Goal: Book appointment/travel/reservation

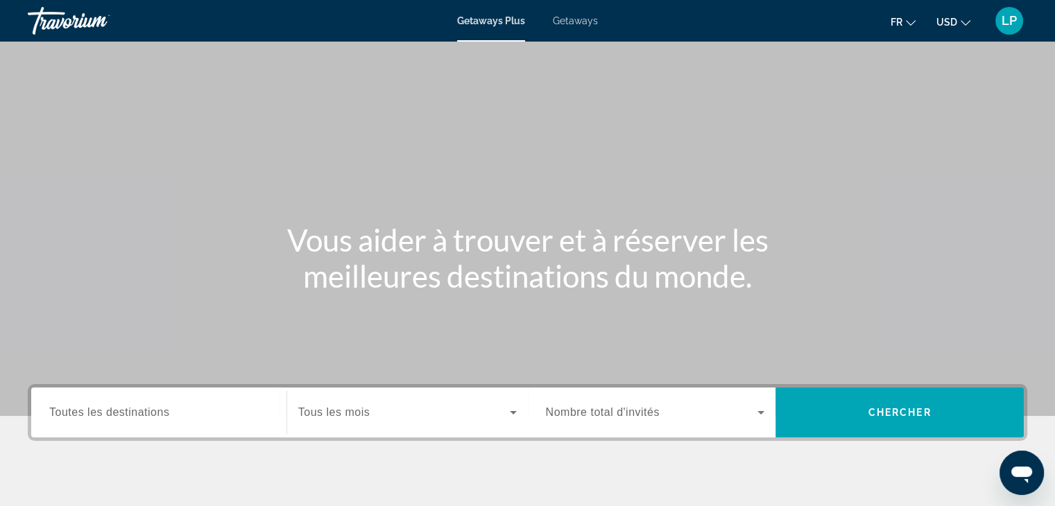
click at [576, 24] on span "Getaways" at bounding box center [575, 20] width 45 height 11
click at [960, 23] on button "USD USD ($) MXN (Mex$) CAD (Can$) GBP (£) EUR (€) AUD (A$) NZD (NZ$) CNY (CN¥)" at bounding box center [954, 22] width 34 height 20
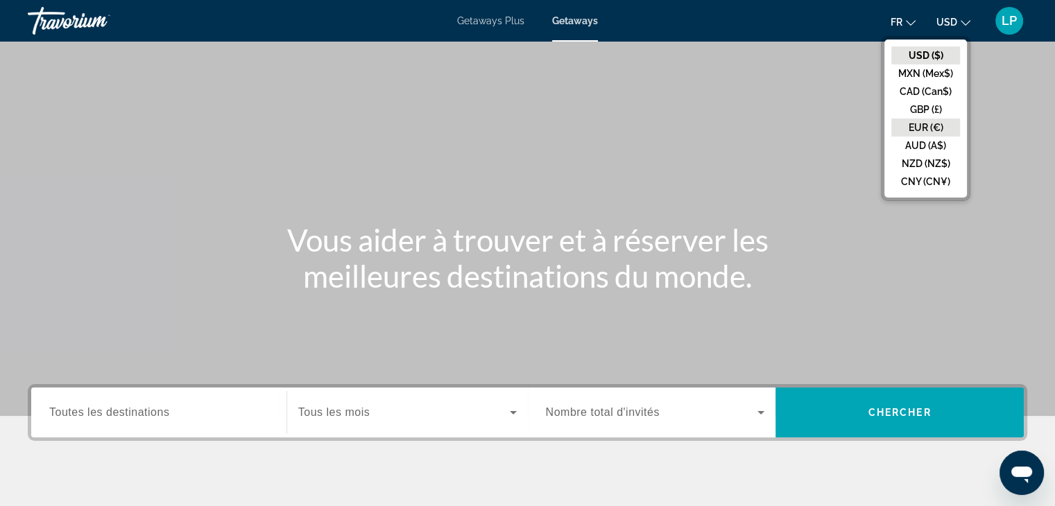
click at [920, 120] on button "EUR (€)" at bounding box center [925, 128] width 69 height 18
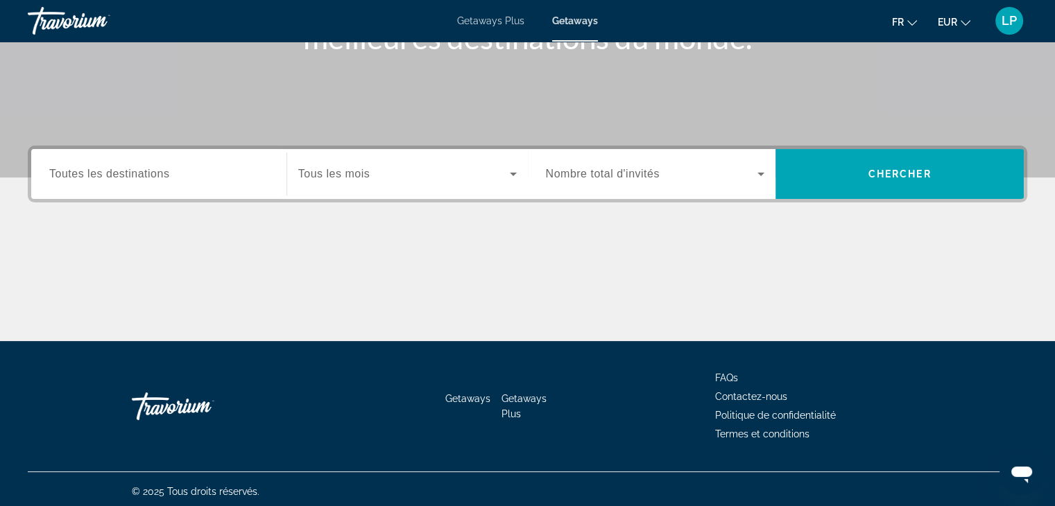
click at [209, 187] on div "Search widget" at bounding box center [158, 175] width 219 height 40
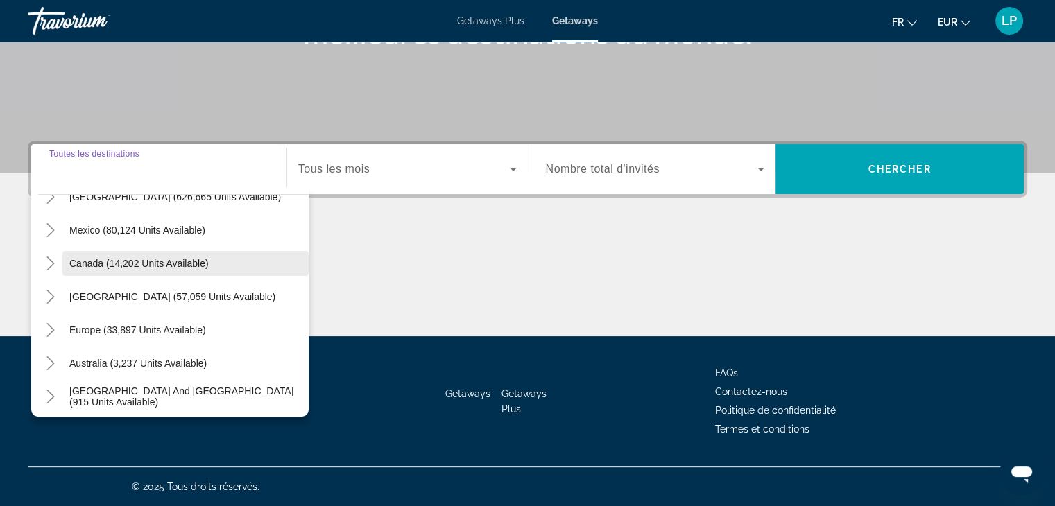
scroll to position [61, 0]
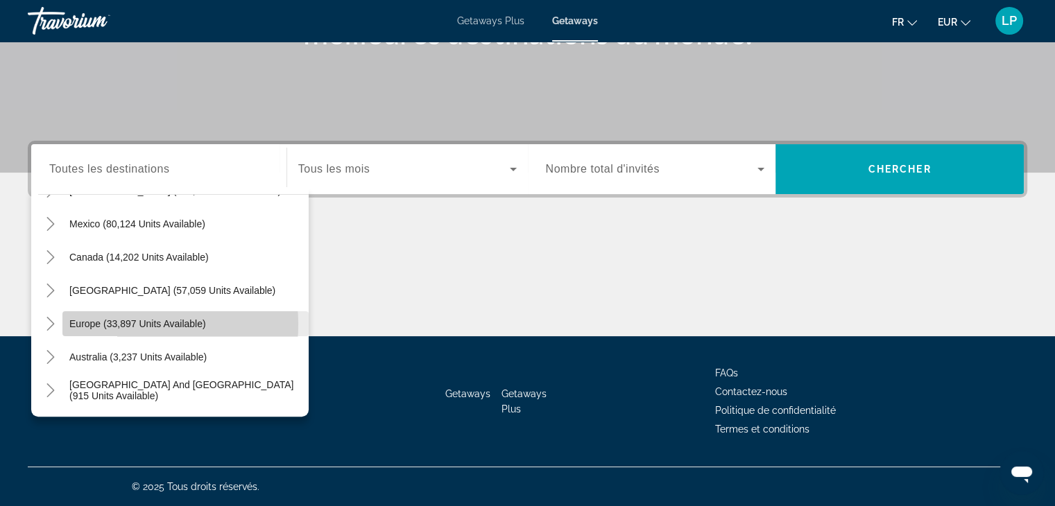
click at [119, 324] on span "Europe (33,897 units available)" at bounding box center [137, 323] width 137 height 11
type input "**********"
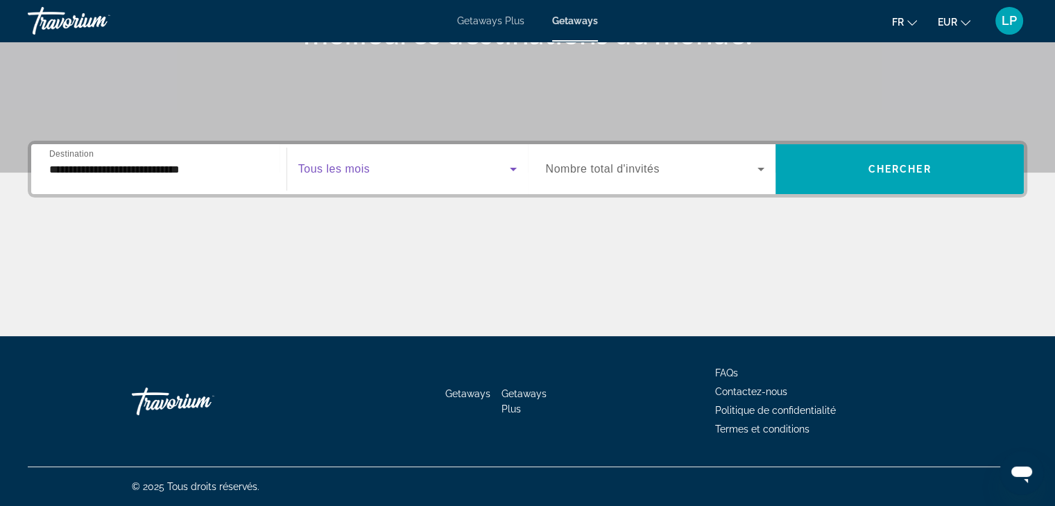
click at [347, 162] on span "Search widget" at bounding box center [404, 169] width 212 height 17
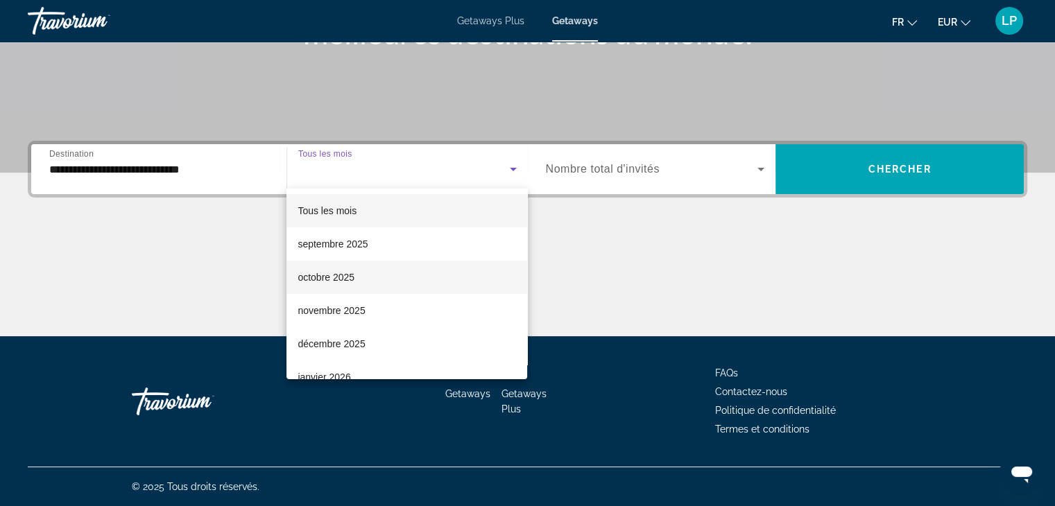
scroll to position [64, 0]
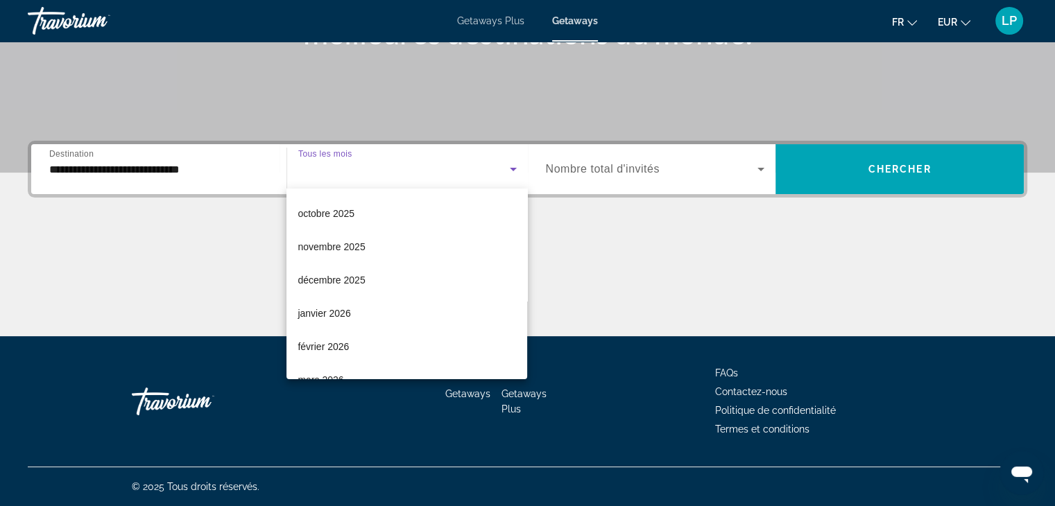
click at [897, 157] on div at bounding box center [527, 253] width 1055 height 506
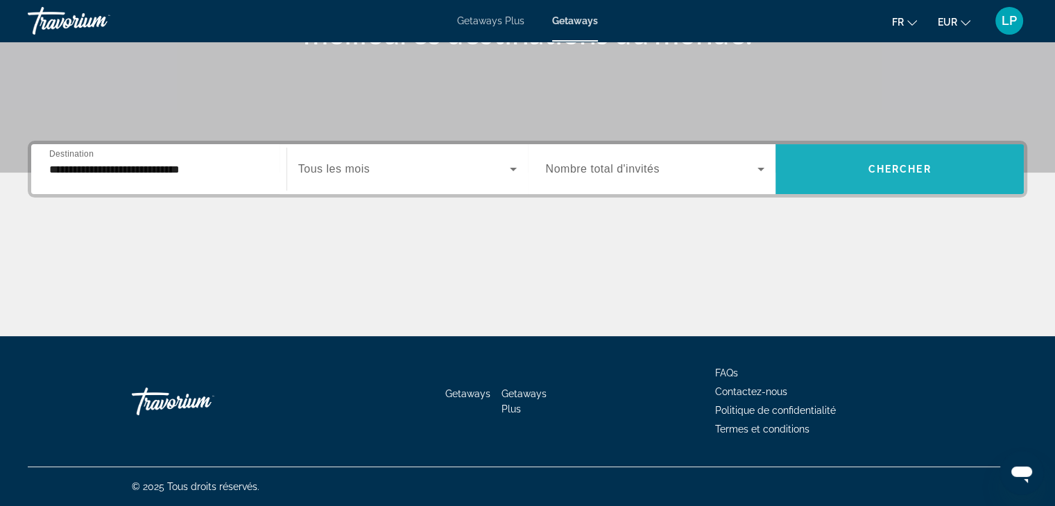
click at [897, 157] on span "Search widget" at bounding box center [900, 169] width 248 height 33
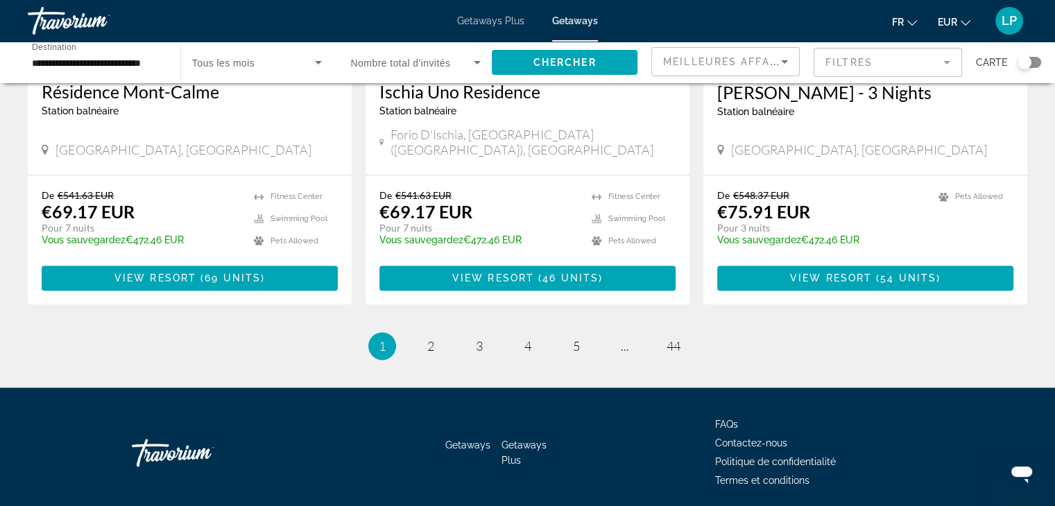
scroll to position [1758, 0]
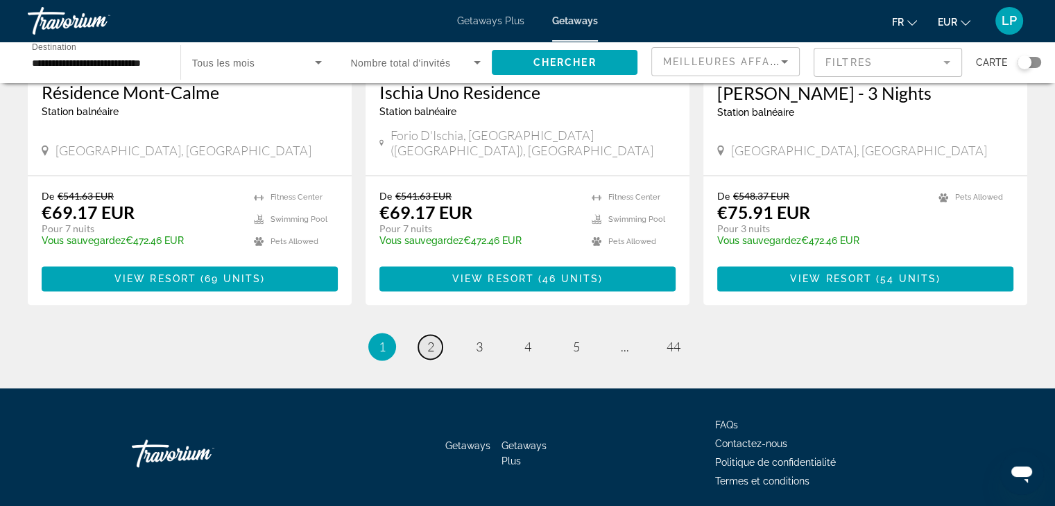
click at [431, 339] on span "2" at bounding box center [430, 346] width 7 height 15
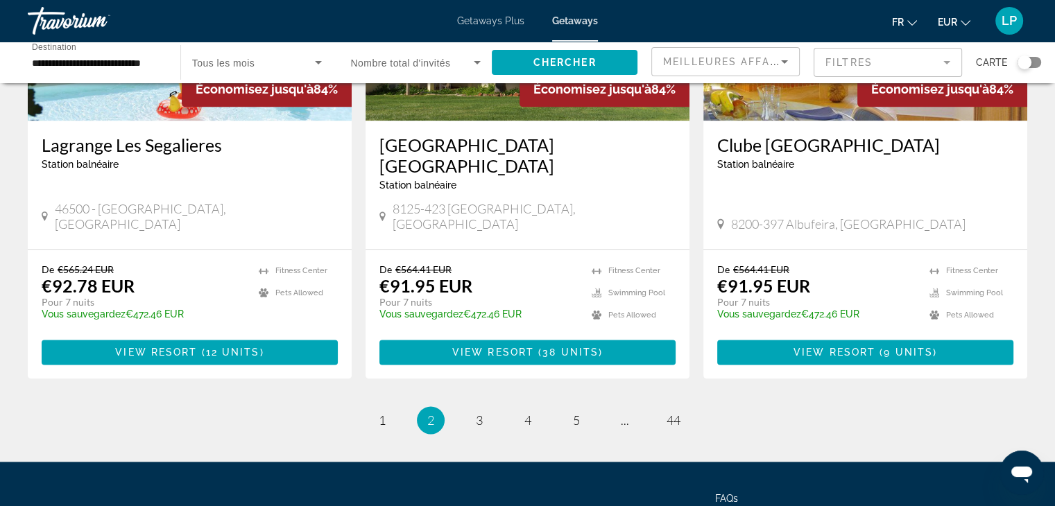
scroll to position [1711, 0]
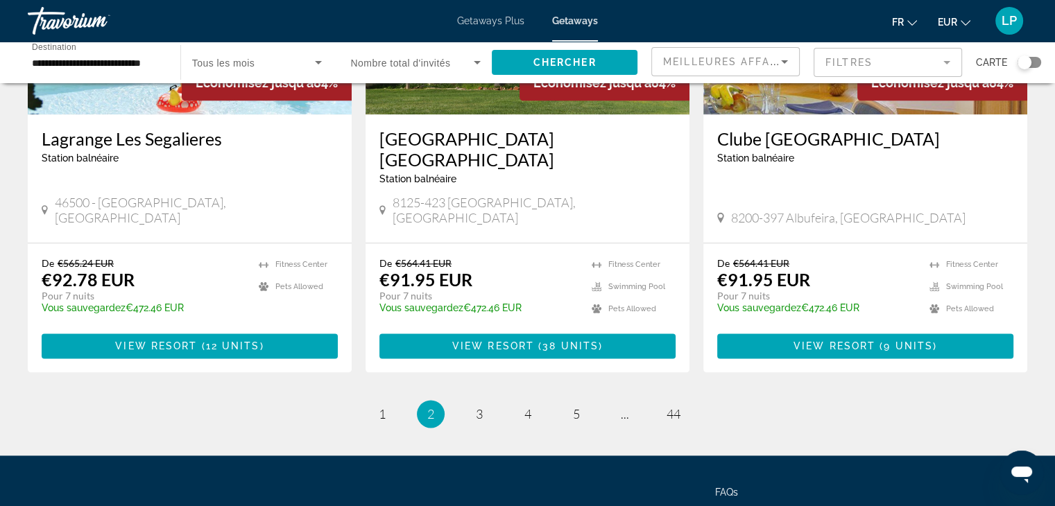
click at [473, 400] on ul "2 / 44 page 1 You're on page 2 page 3 page 4 page 5 page ... page 44" at bounding box center [528, 414] width 1000 height 28
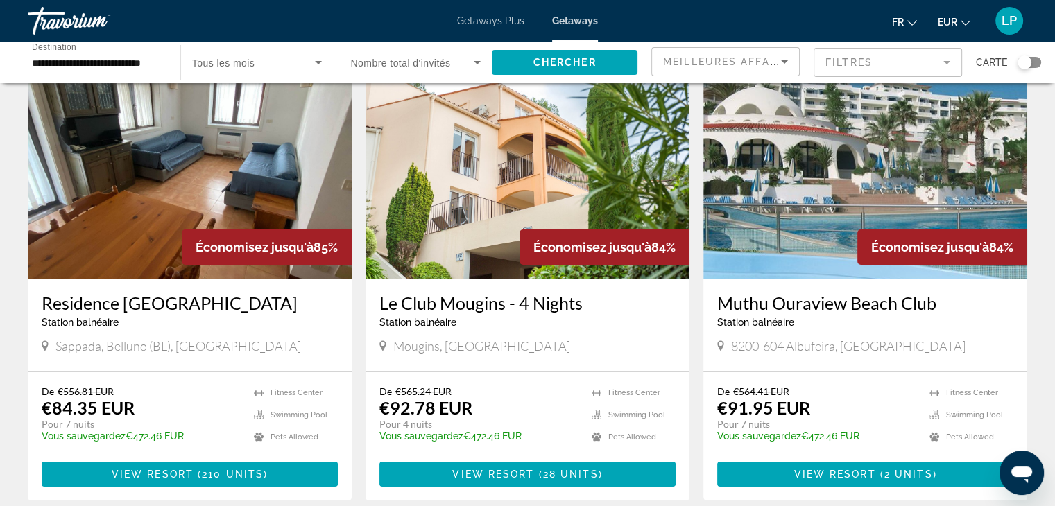
scroll to position [0, 0]
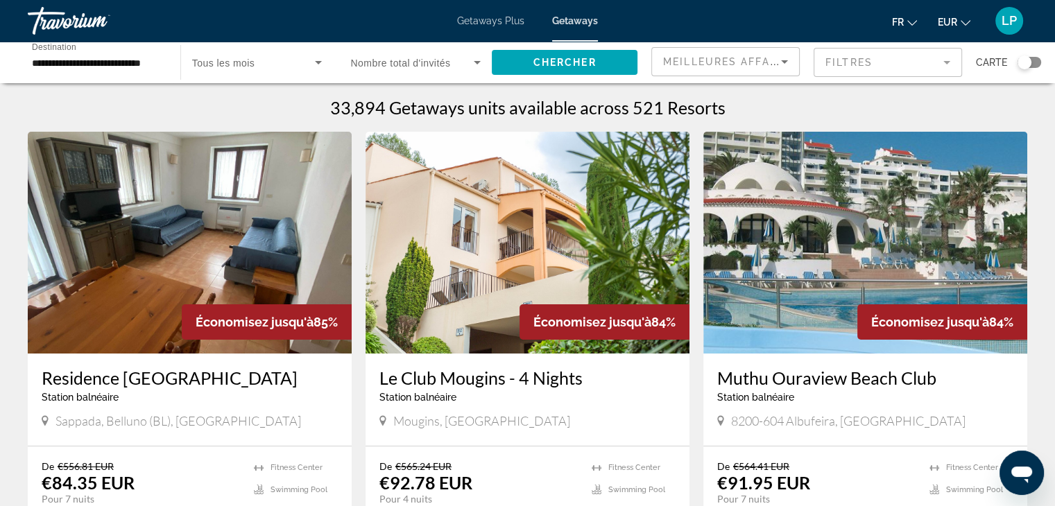
click at [234, 58] on span "Tous les mois" at bounding box center [223, 63] width 63 height 11
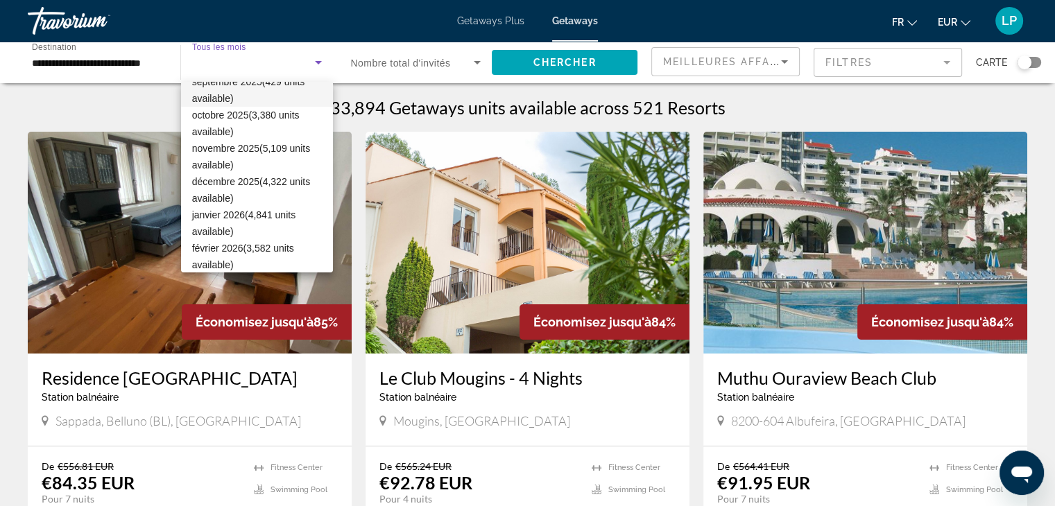
scroll to position [49, 0]
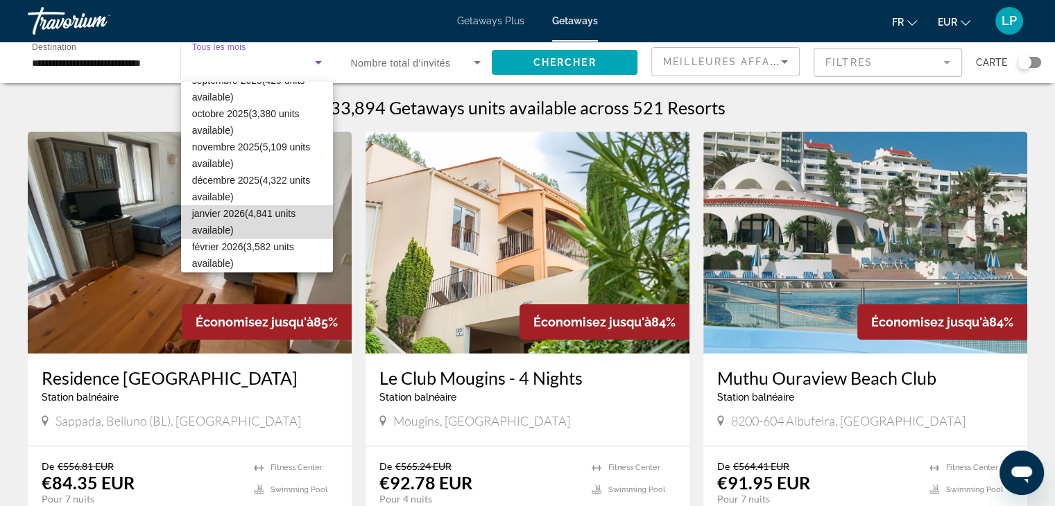
click at [262, 209] on span "janvier 2026 (4,841 units available)" at bounding box center [257, 221] width 130 height 33
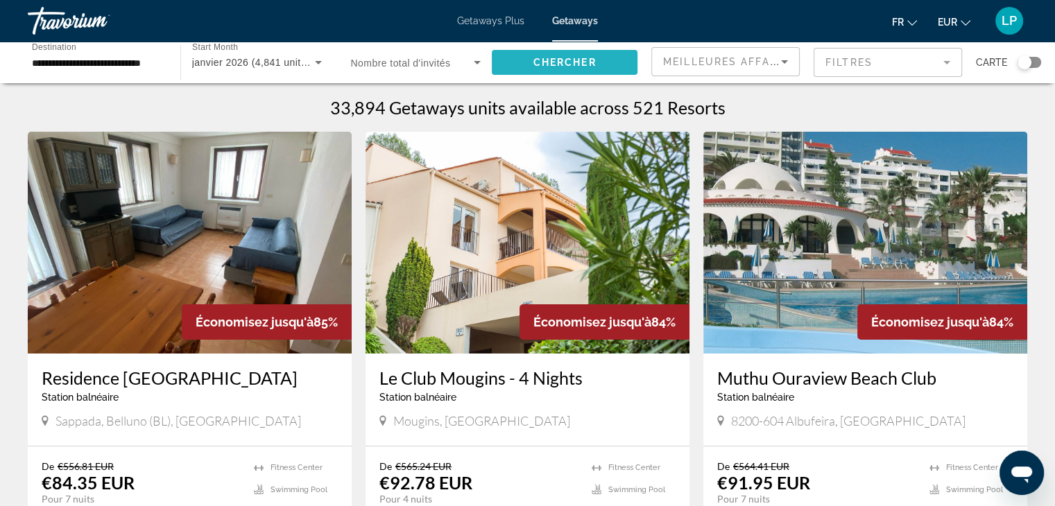
click at [552, 68] on span "Search widget" at bounding box center [565, 62] width 146 height 33
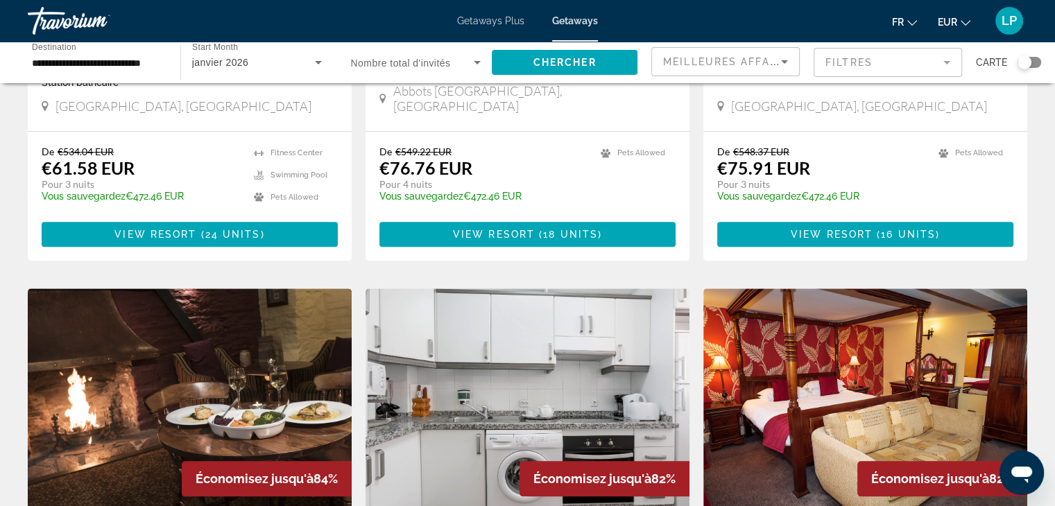
scroll to position [1593, 0]
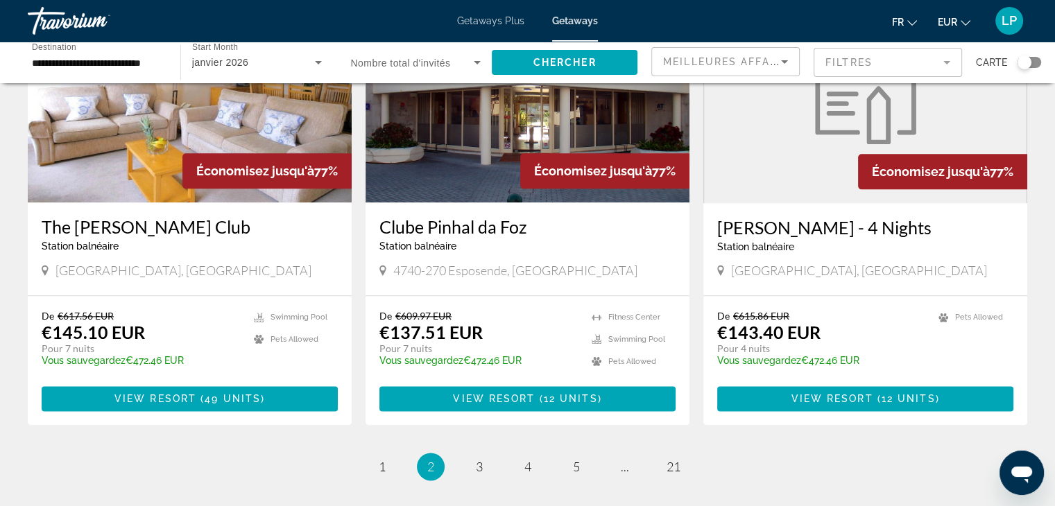
scroll to position [1623, 0]
click at [479, 459] on span "3" at bounding box center [479, 466] width 7 height 15
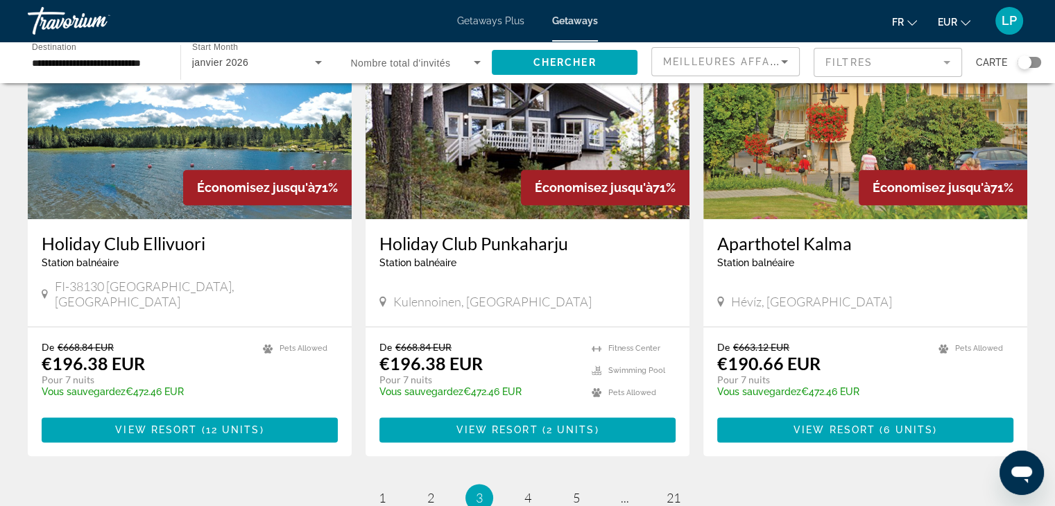
scroll to position [1639, 0]
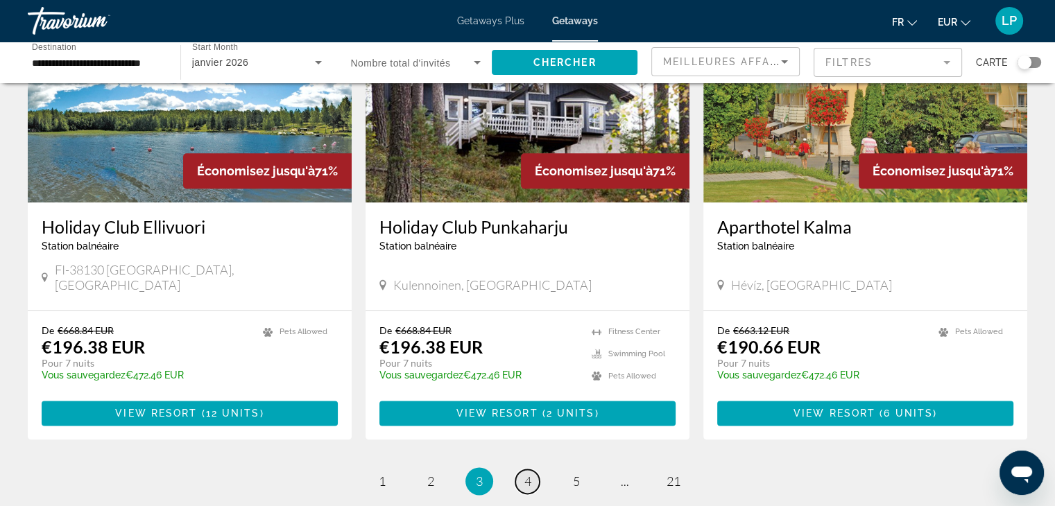
click at [532, 470] on link "page 4" at bounding box center [527, 482] width 24 height 24
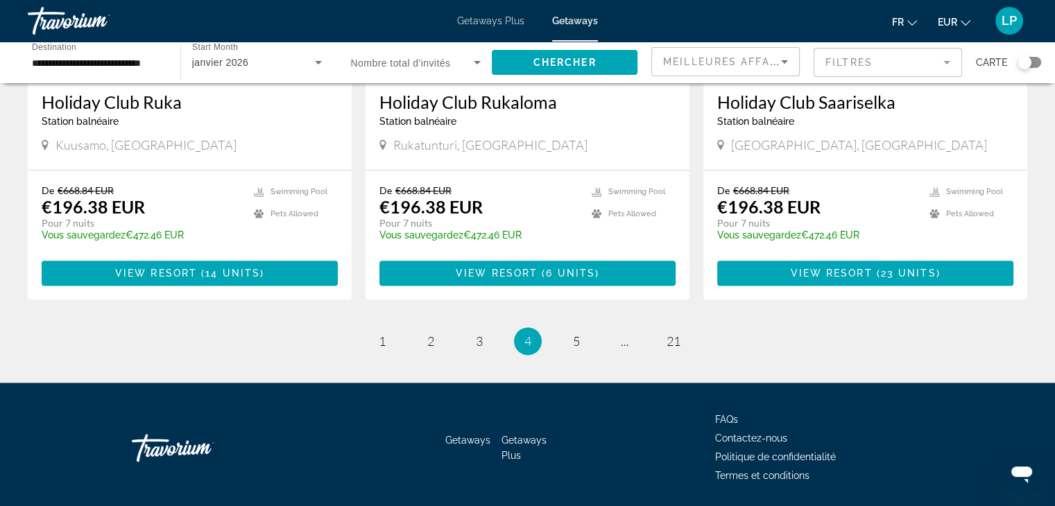
scroll to position [1737, 0]
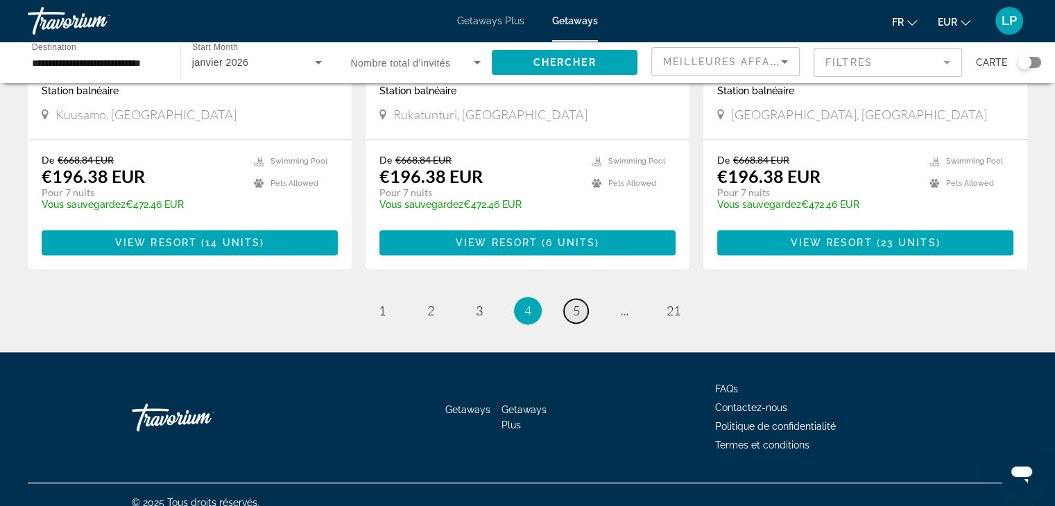
click at [574, 303] on span "5" at bounding box center [576, 310] width 7 height 15
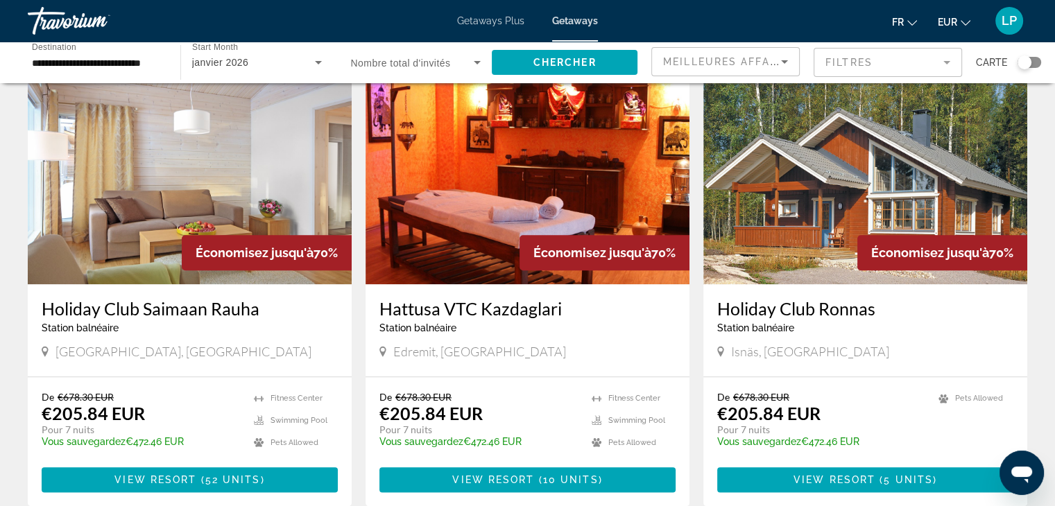
scroll to position [1737, 0]
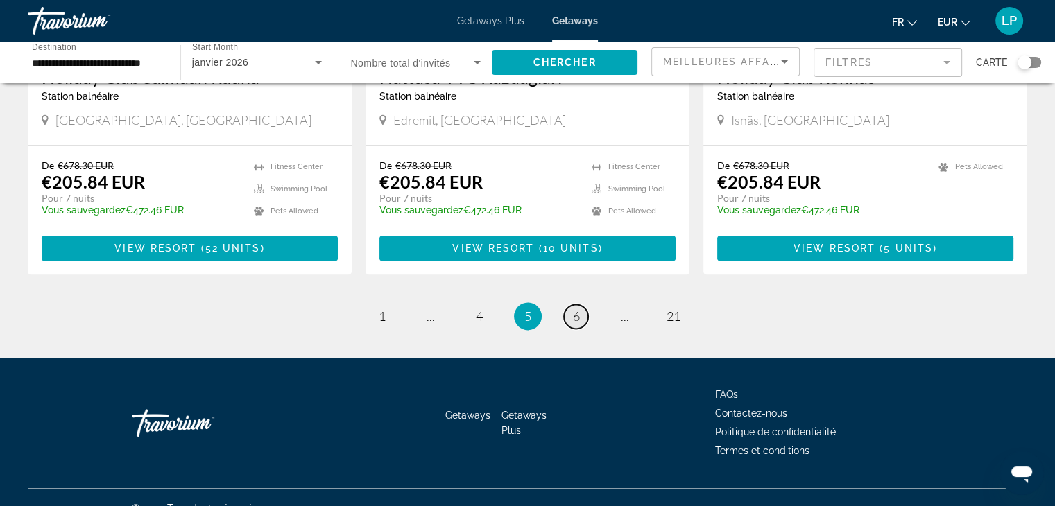
click at [574, 309] on span "6" at bounding box center [576, 316] width 7 height 15
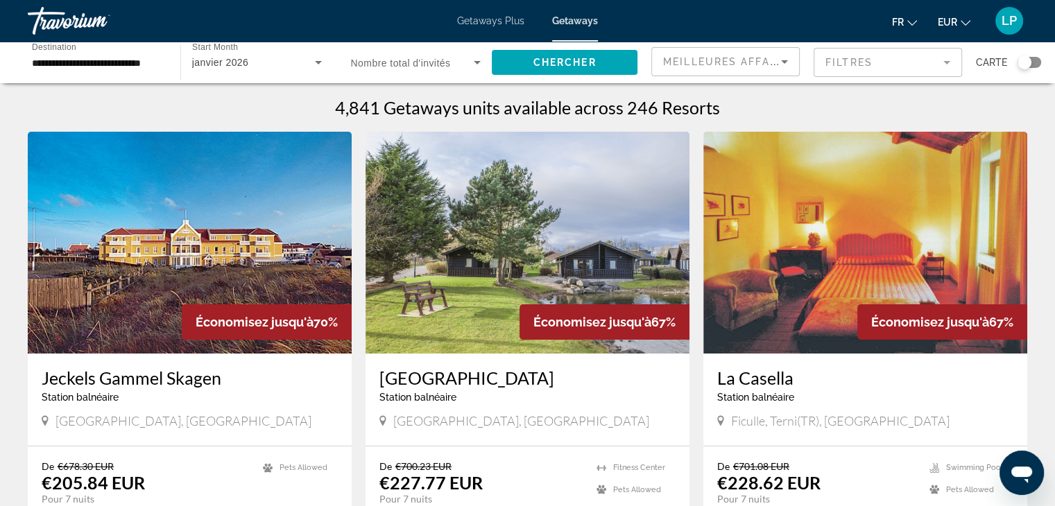
click at [473, 16] on span "Getaways Plus" at bounding box center [490, 20] width 67 height 11
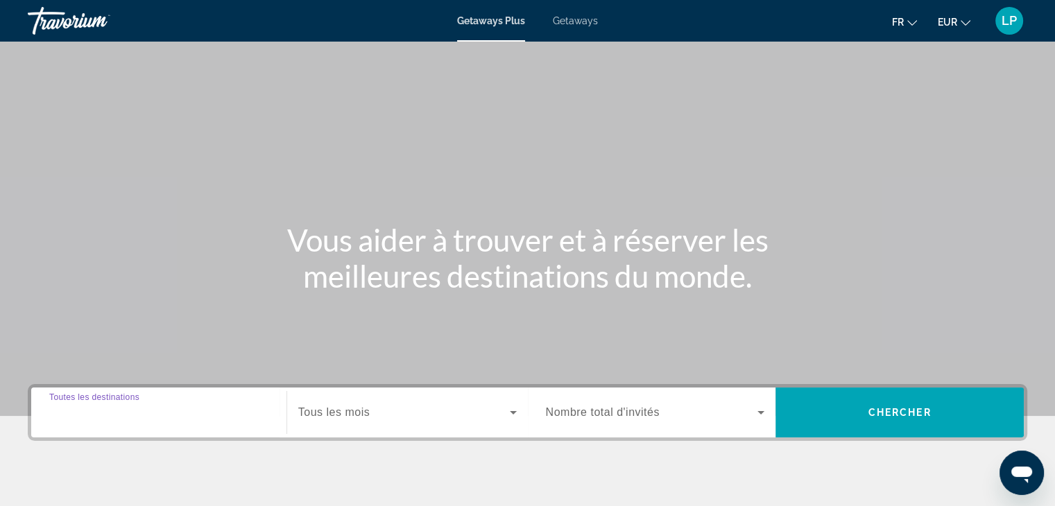
click at [216, 409] on input "Destination Toutes les destinations" at bounding box center [158, 413] width 219 height 17
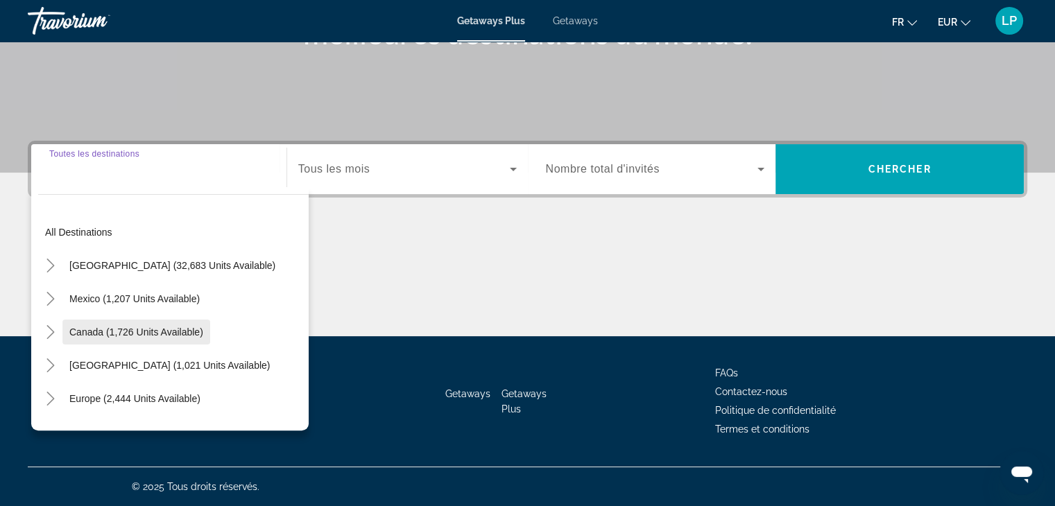
scroll to position [36, 0]
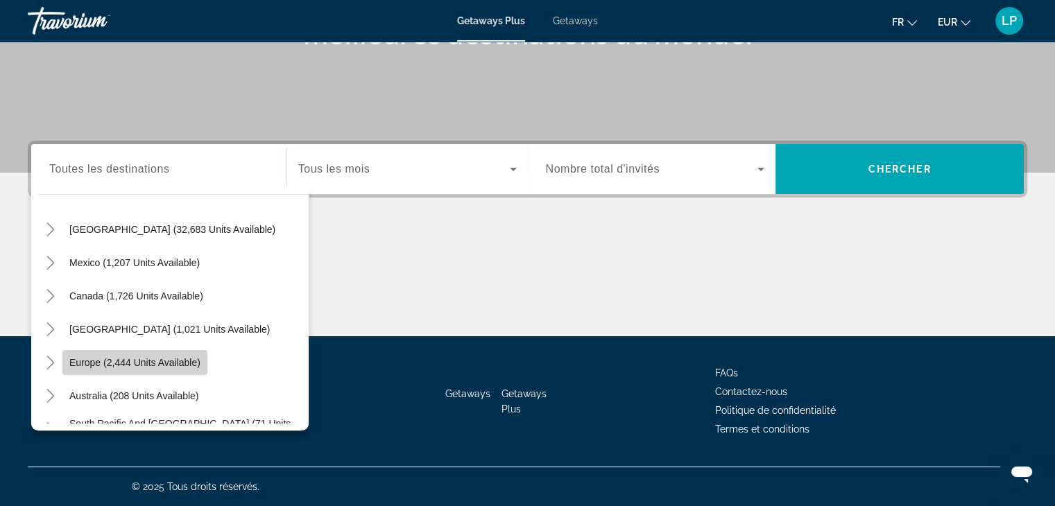
click at [164, 354] on span "Search widget" at bounding box center [134, 362] width 145 height 33
type input "**********"
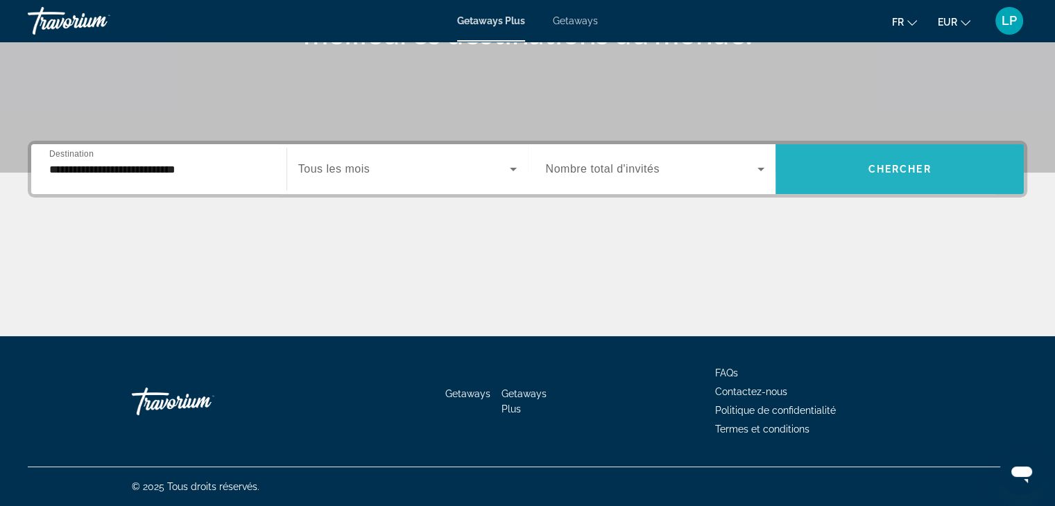
click at [835, 165] on span "Search widget" at bounding box center [900, 169] width 248 height 33
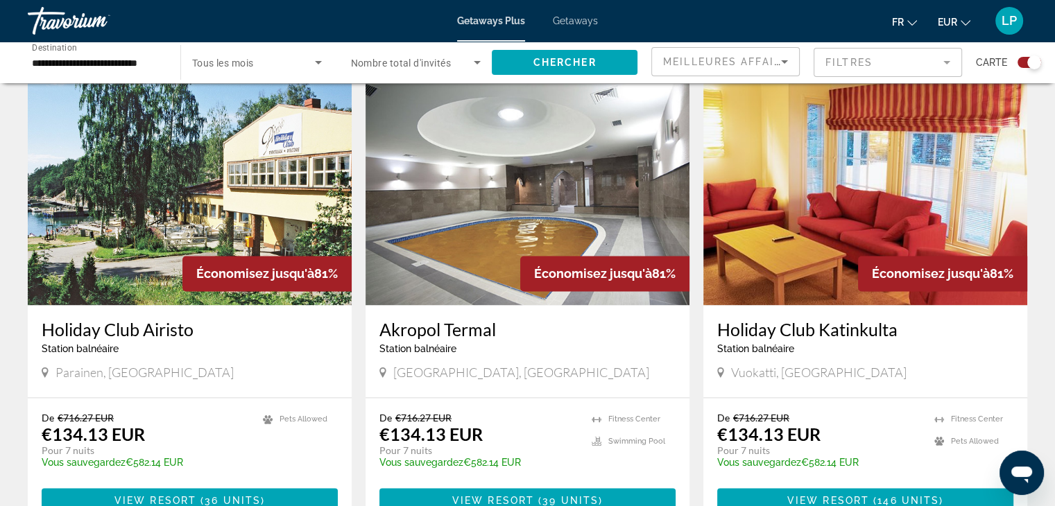
scroll to position [2167, 0]
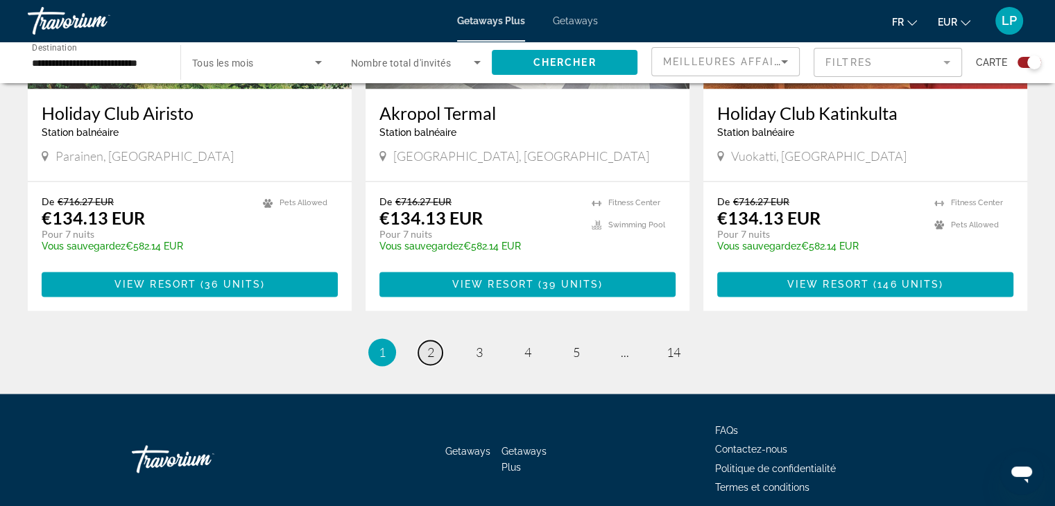
click at [436, 341] on link "page 2" at bounding box center [430, 353] width 24 height 24
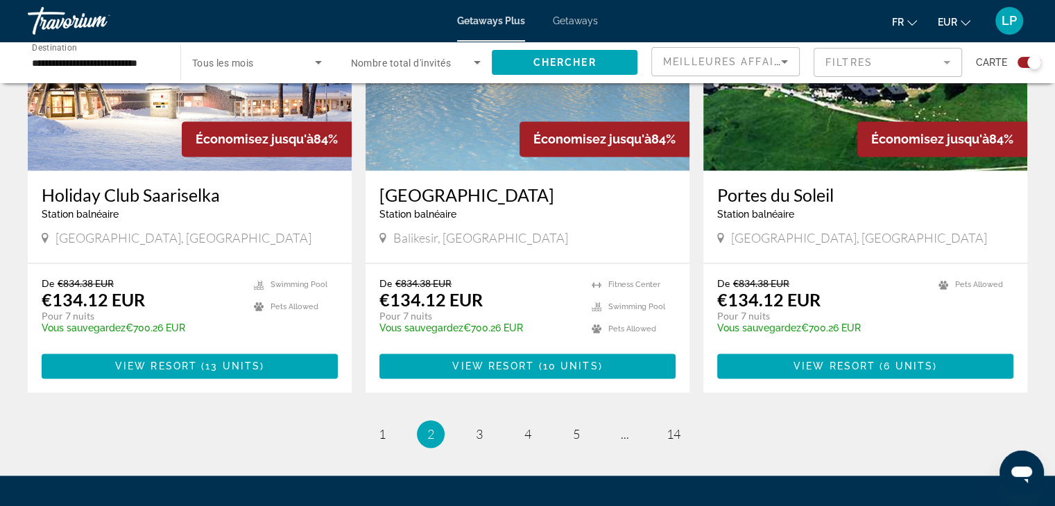
scroll to position [2028, 0]
click at [478, 430] on span "3" at bounding box center [479, 434] width 7 height 15
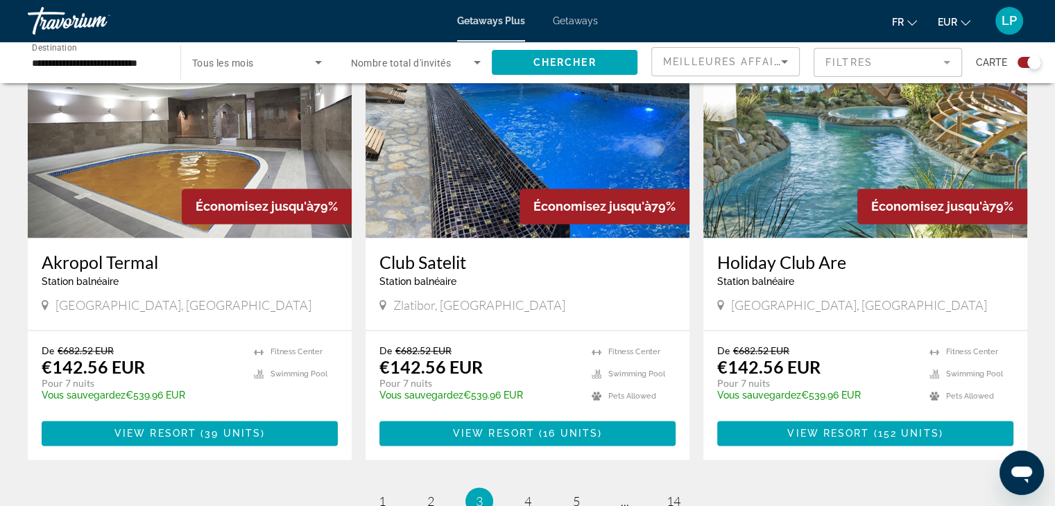
scroll to position [2046, 0]
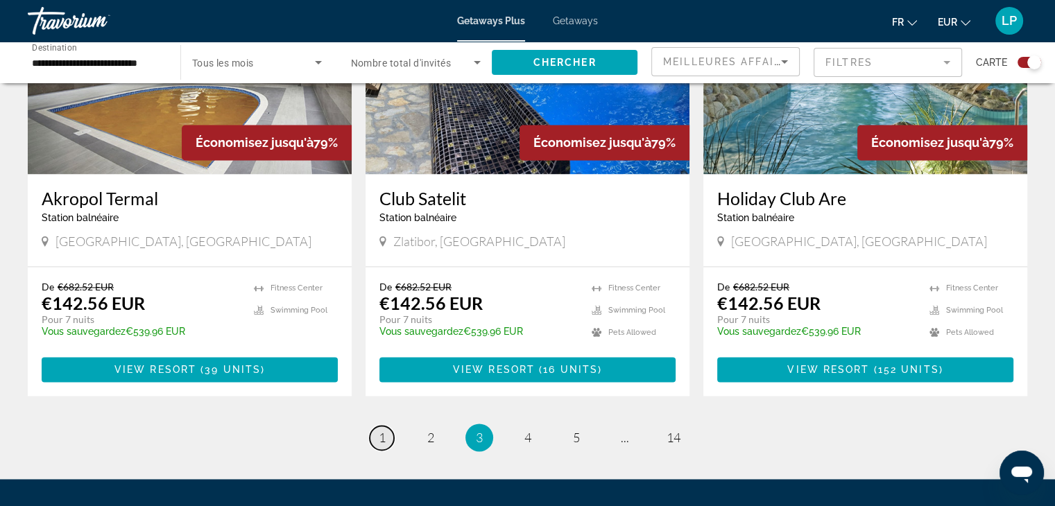
click at [386, 426] on link "page 1" at bounding box center [382, 438] width 24 height 24
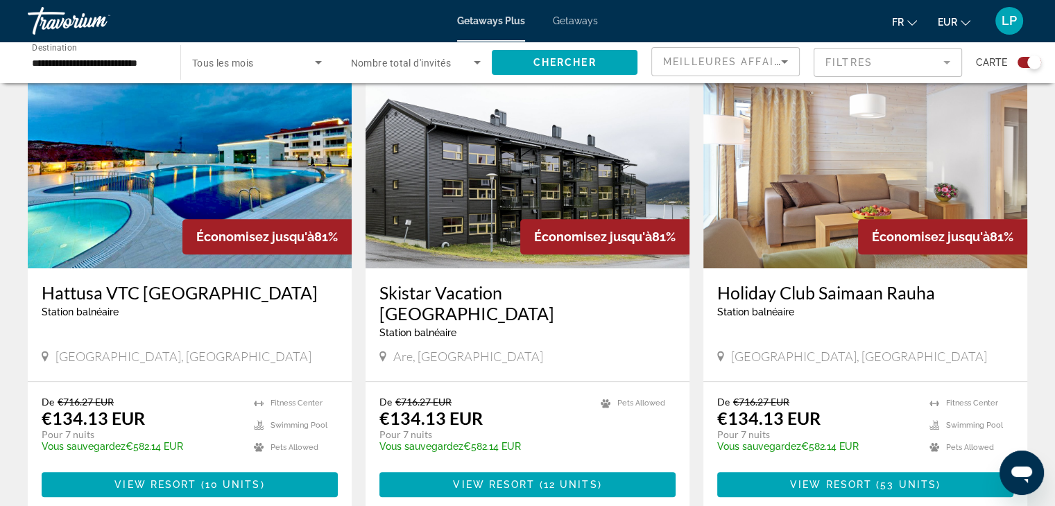
scroll to position [1049, 0]
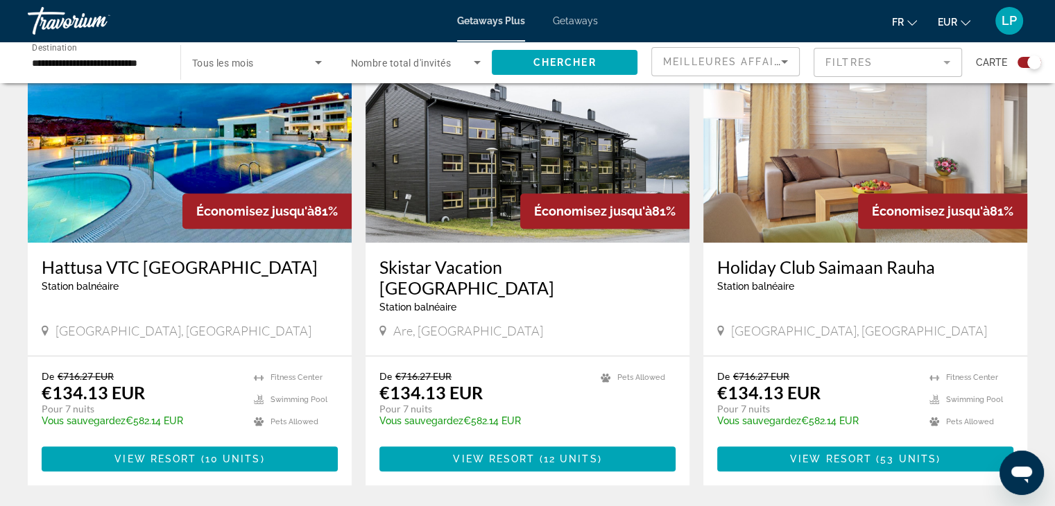
click at [771, 281] on span "Station balnéaire" at bounding box center [755, 286] width 77 height 11
click at [746, 257] on h3 "Holiday Club Saimaan Rauha" at bounding box center [865, 267] width 296 height 21
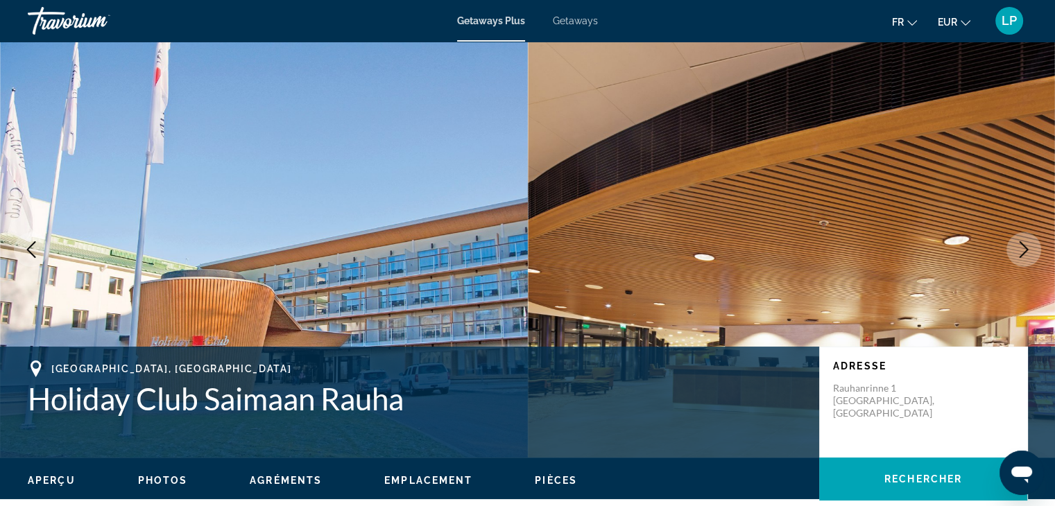
click at [1013, 255] on button "Next image" at bounding box center [1024, 249] width 35 height 35
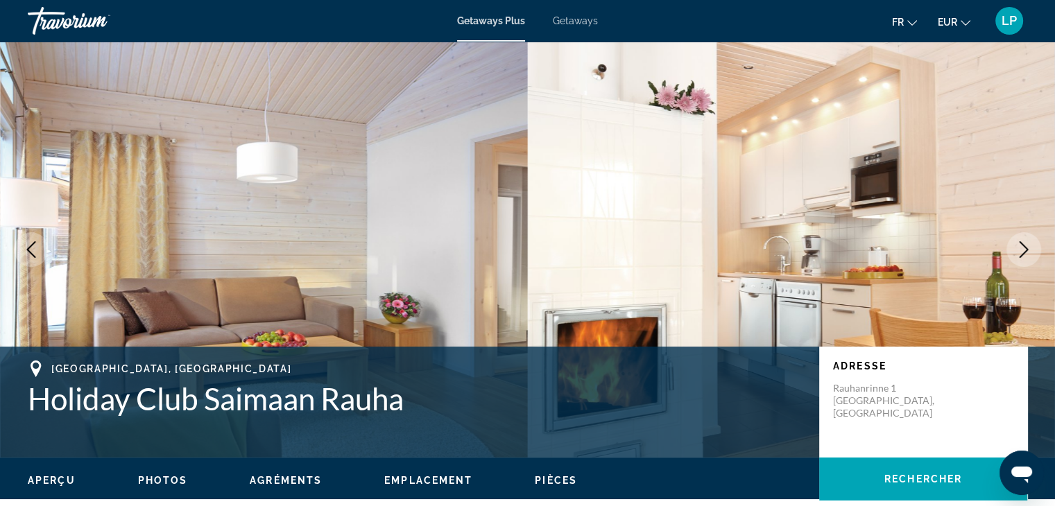
click at [1013, 255] on button "Next image" at bounding box center [1024, 249] width 35 height 35
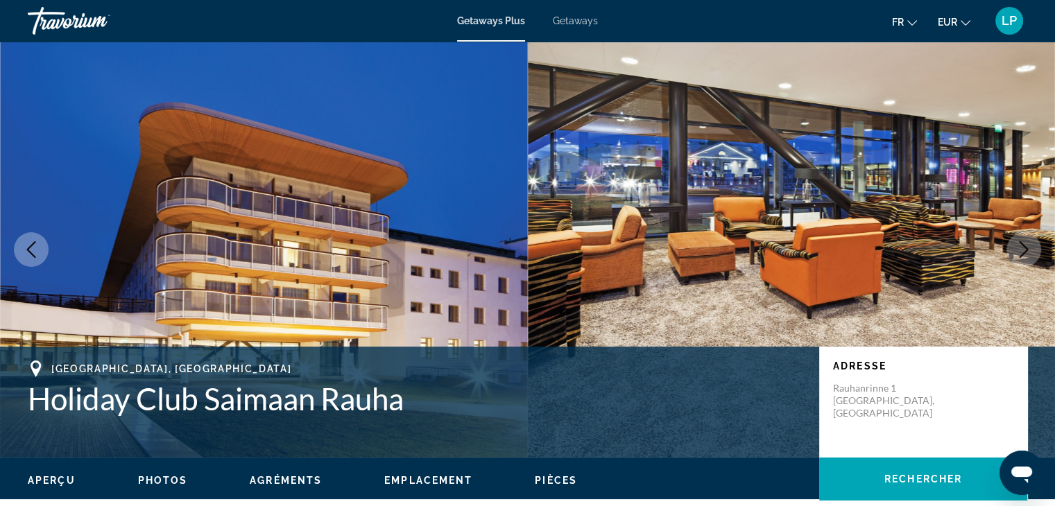
click at [1013, 255] on button "Next image" at bounding box center [1024, 249] width 35 height 35
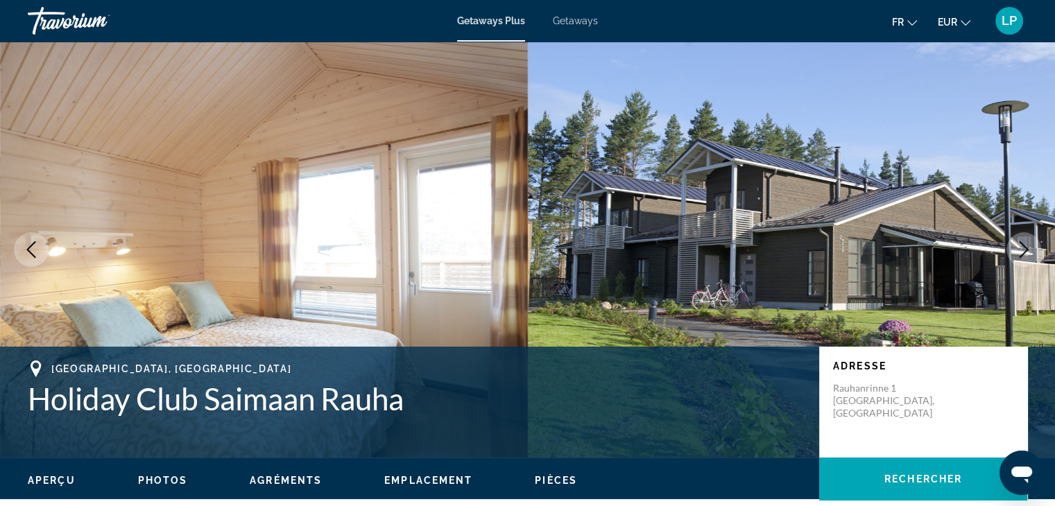
click at [1013, 255] on button "Next image" at bounding box center [1024, 249] width 35 height 35
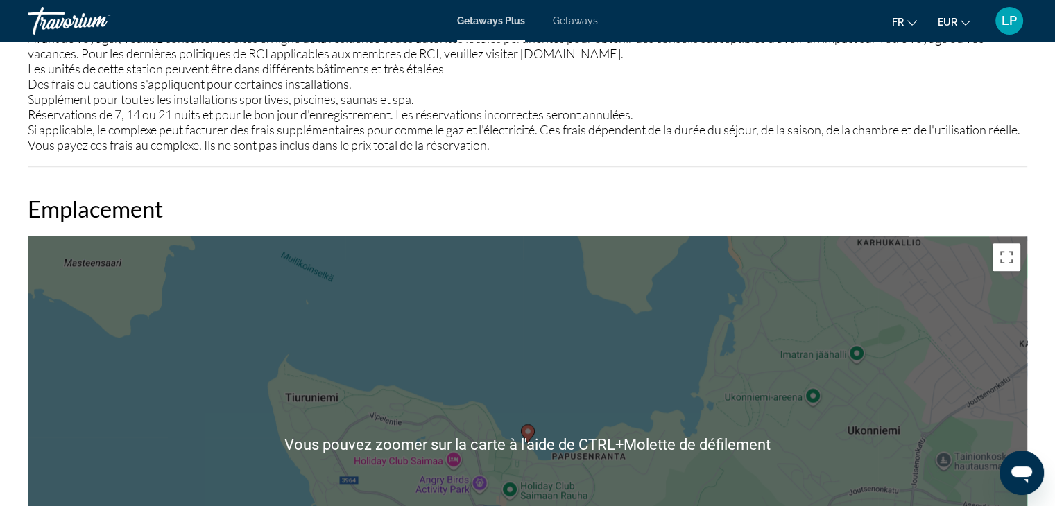
scroll to position [1747, 0]
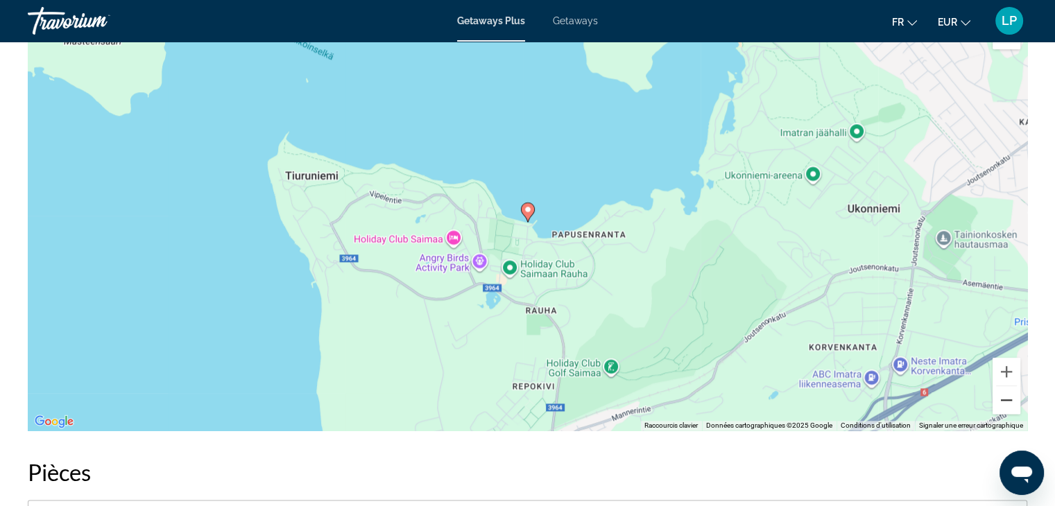
click at [1004, 393] on button "Zoom arrière" at bounding box center [1007, 400] width 28 height 28
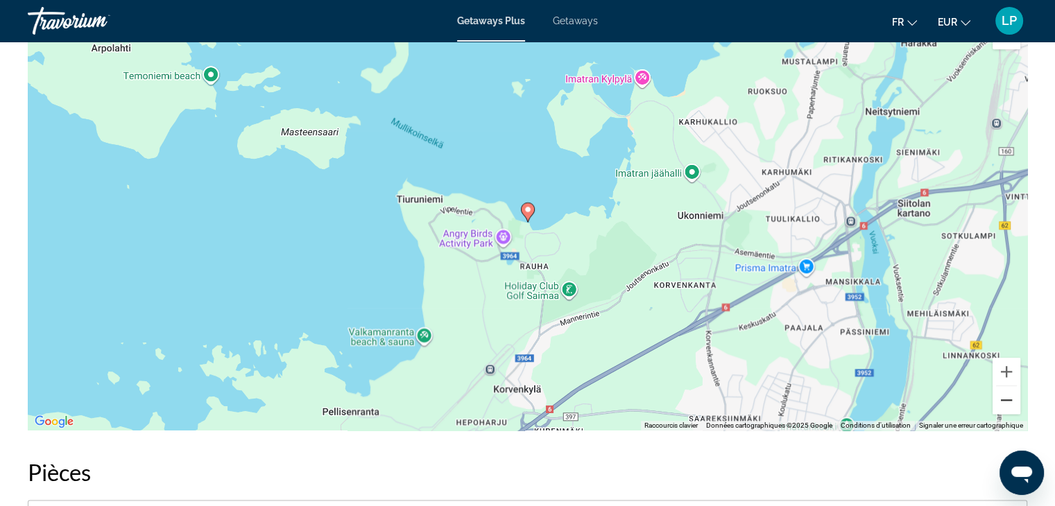
click at [1004, 393] on button "Zoom arrière" at bounding box center [1007, 400] width 28 height 28
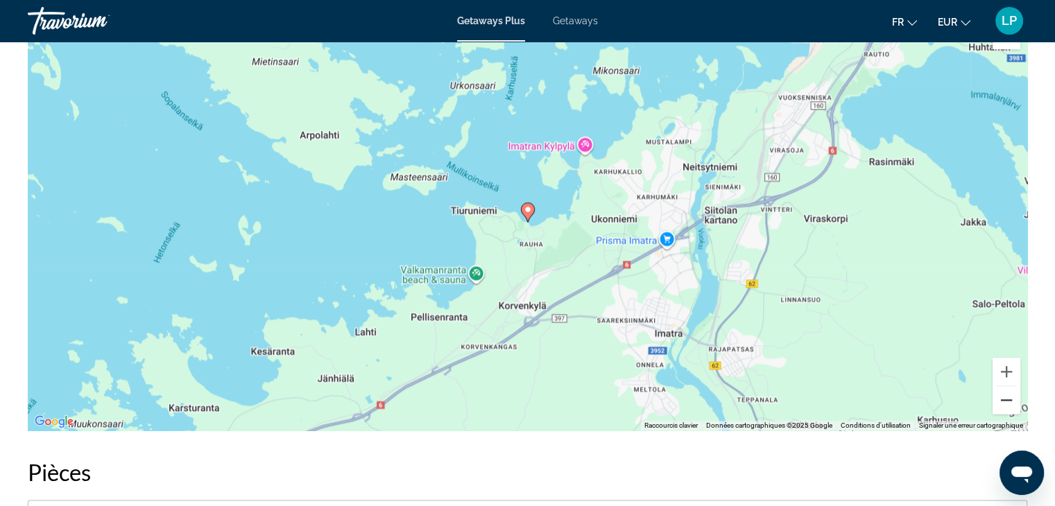
click at [1004, 393] on button "Zoom arrière" at bounding box center [1007, 400] width 28 height 28
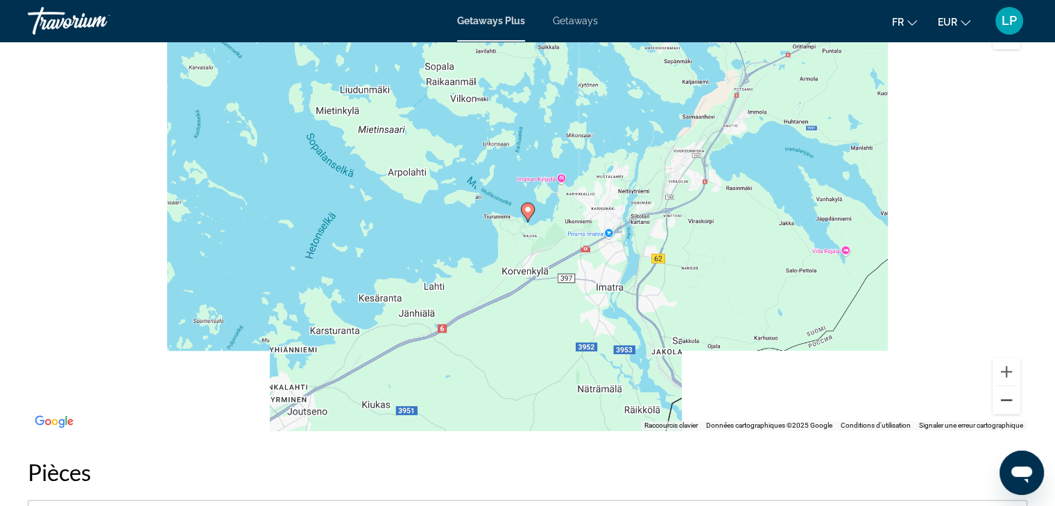
click at [1004, 393] on button "Zoom arrière" at bounding box center [1007, 400] width 28 height 28
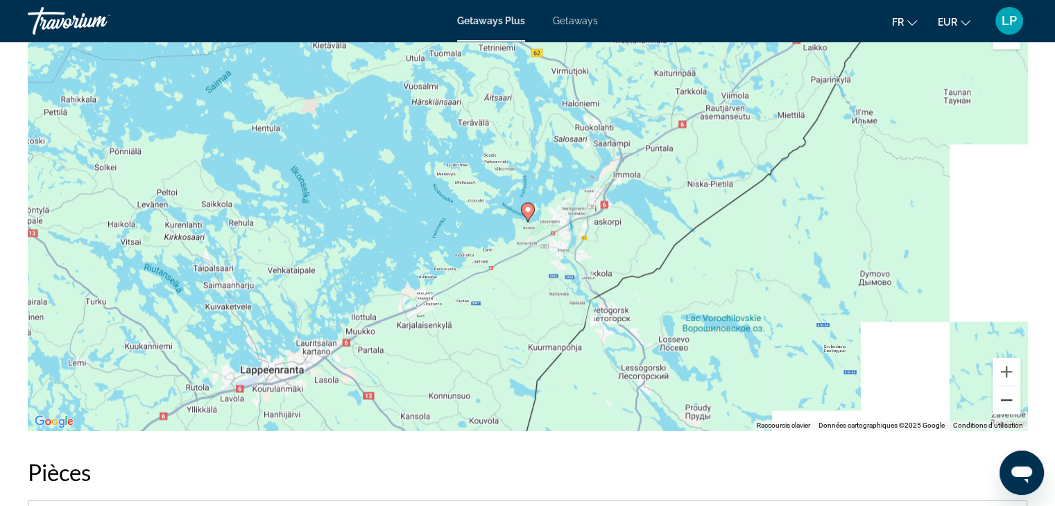
click at [1004, 393] on button "Zoom arrière" at bounding box center [1007, 400] width 28 height 28
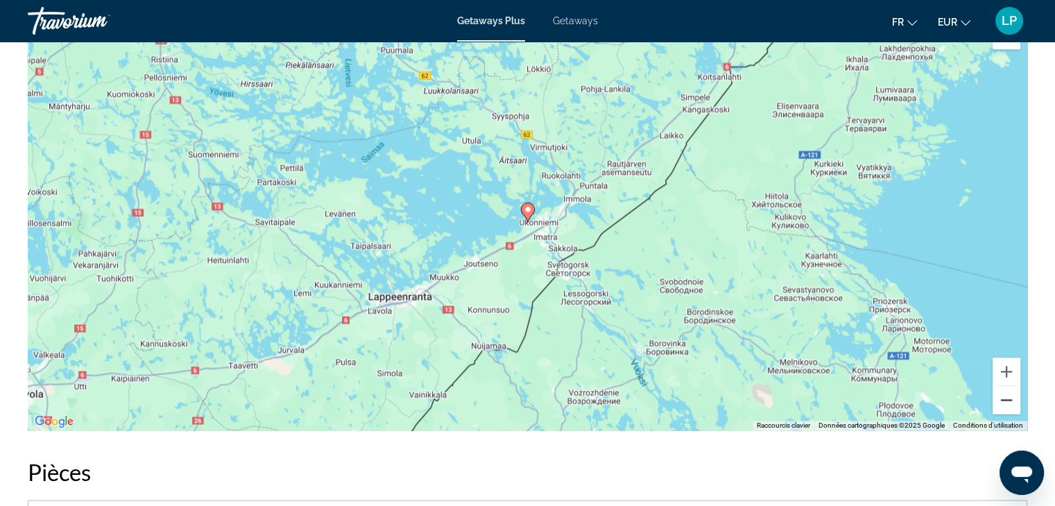
click at [1004, 393] on button "Zoom arrière" at bounding box center [1007, 400] width 28 height 28
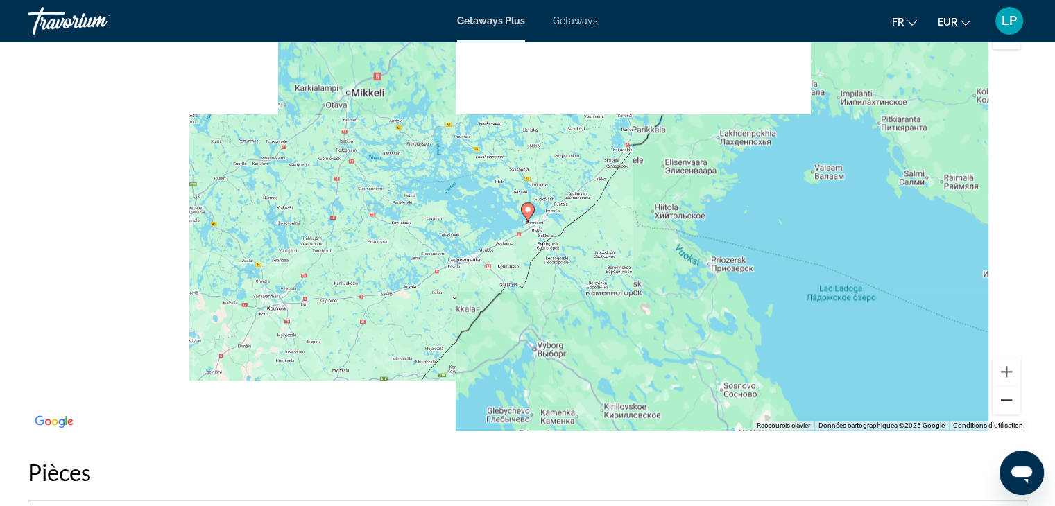
click at [1004, 393] on button "Zoom arrière" at bounding box center [1007, 400] width 28 height 28
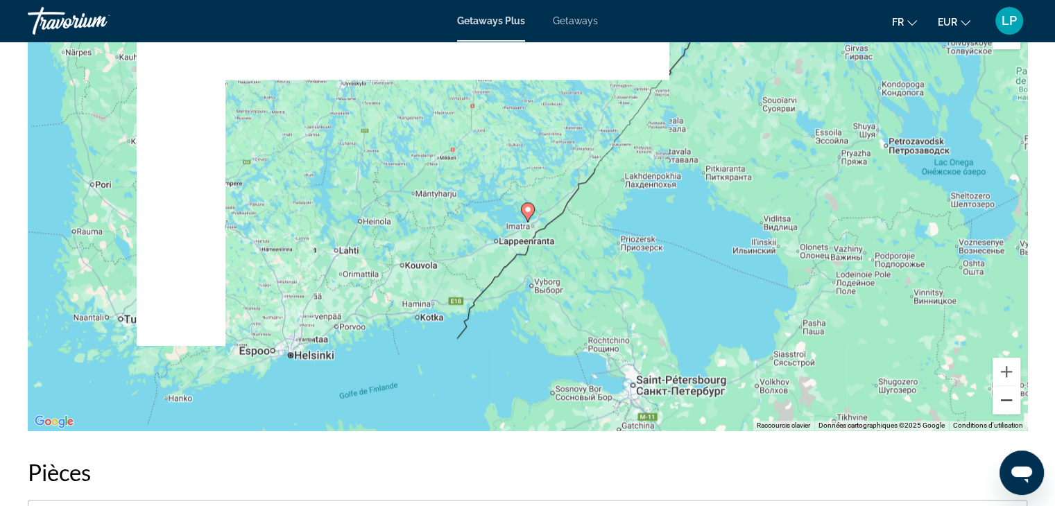
click at [1004, 393] on button "Zoom arrière" at bounding box center [1007, 400] width 28 height 28
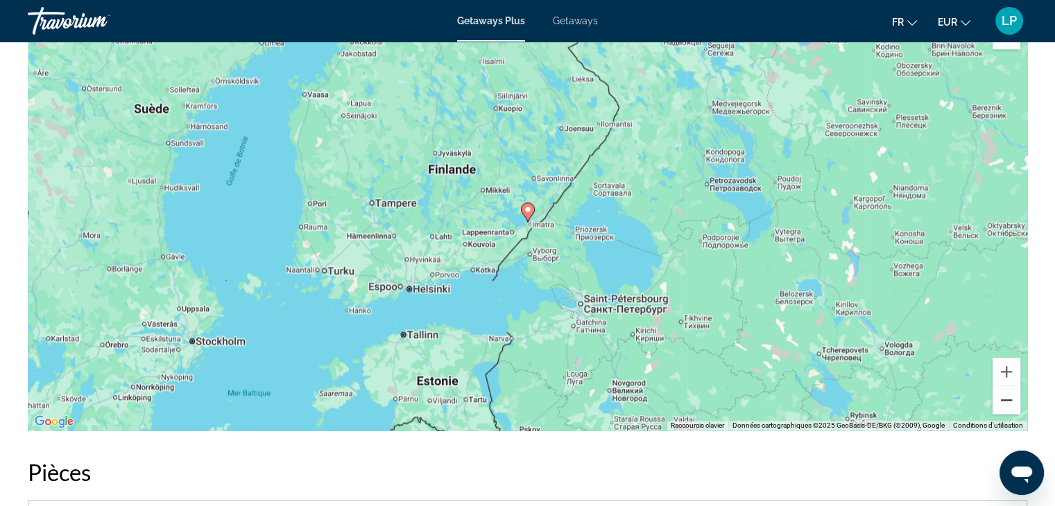
click at [1004, 393] on button "Zoom arrière" at bounding box center [1007, 400] width 28 height 28
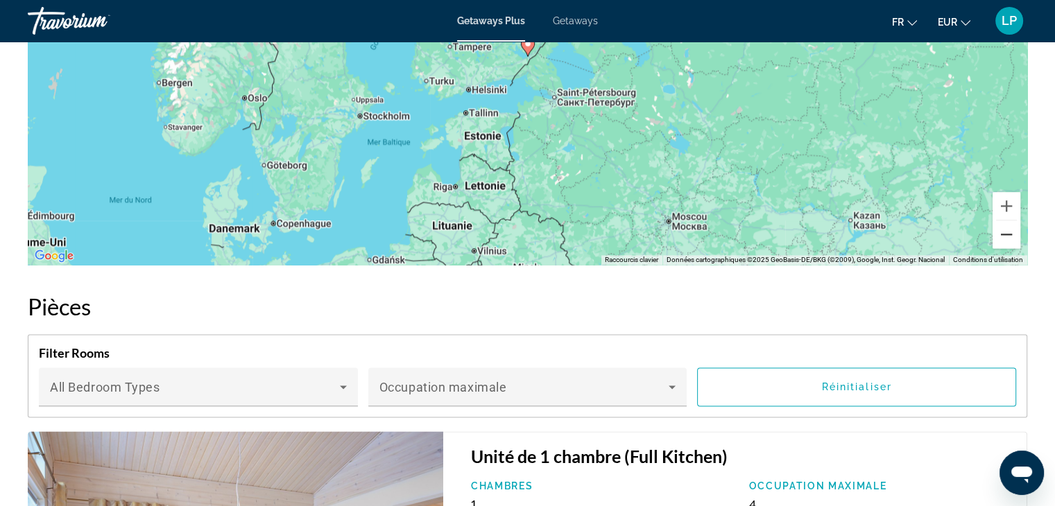
scroll to position [1824, 0]
